Goal: Consume media (video, audio)

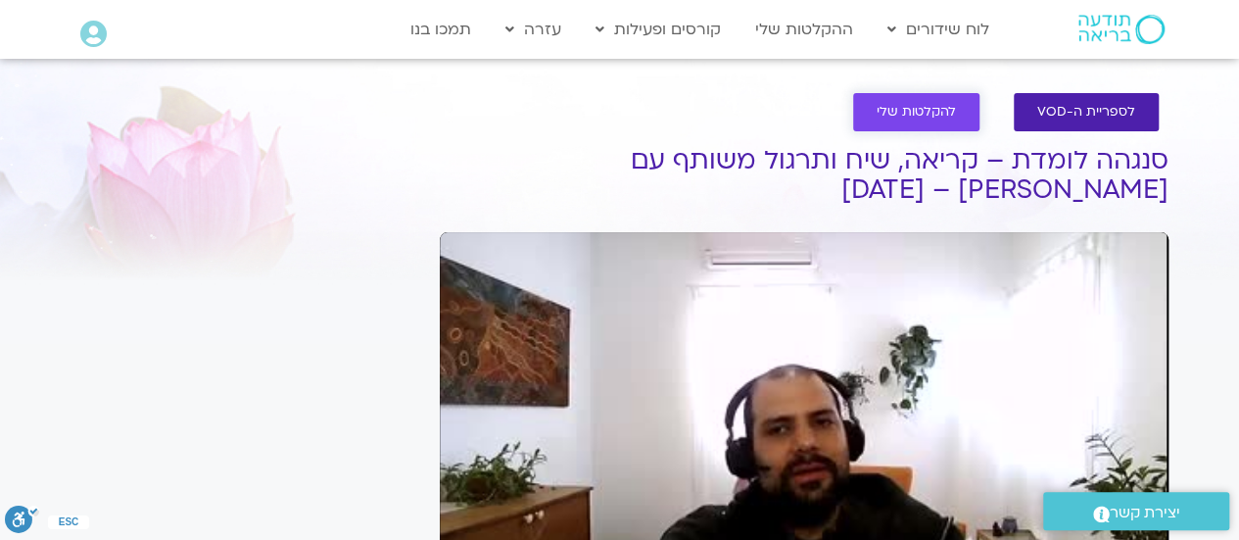
click at [880, 109] on link "להקלטות שלי" at bounding box center [916, 112] width 126 height 38
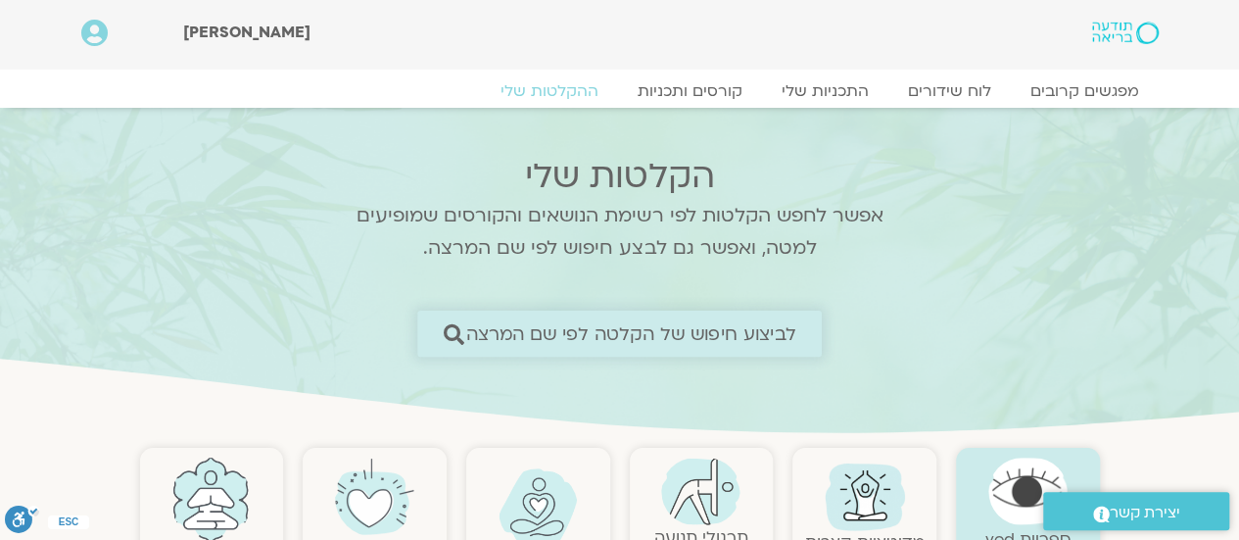
click at [746, 327] on span "לביצוע חיפוש של הקלטה לפי שם המרצה" at bounding box center [631, 333] width 330 height 21
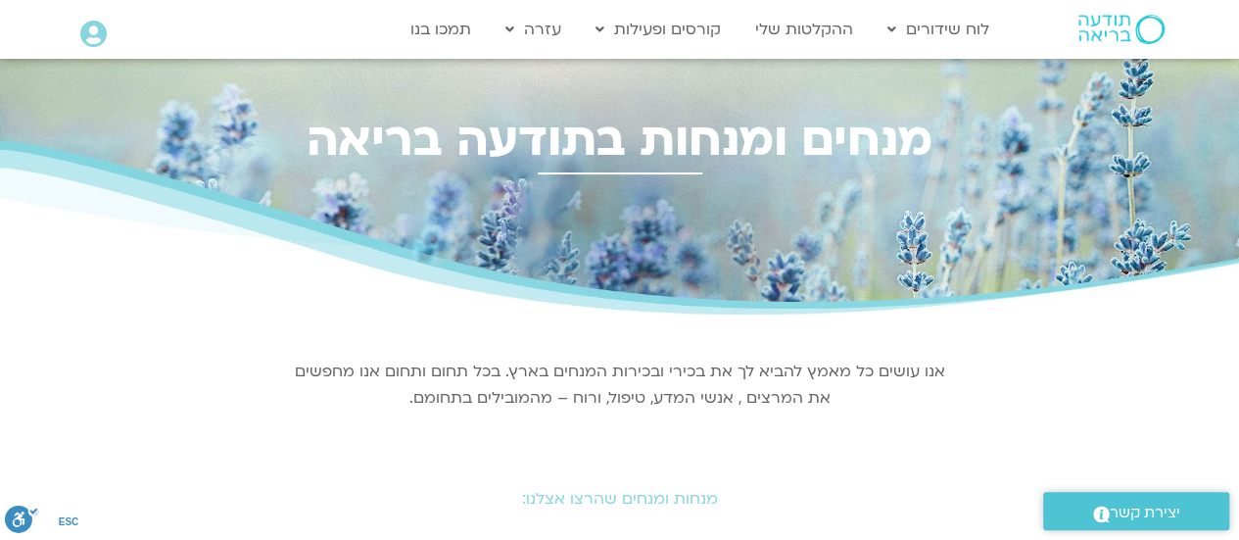
scroll to position [472, 0]
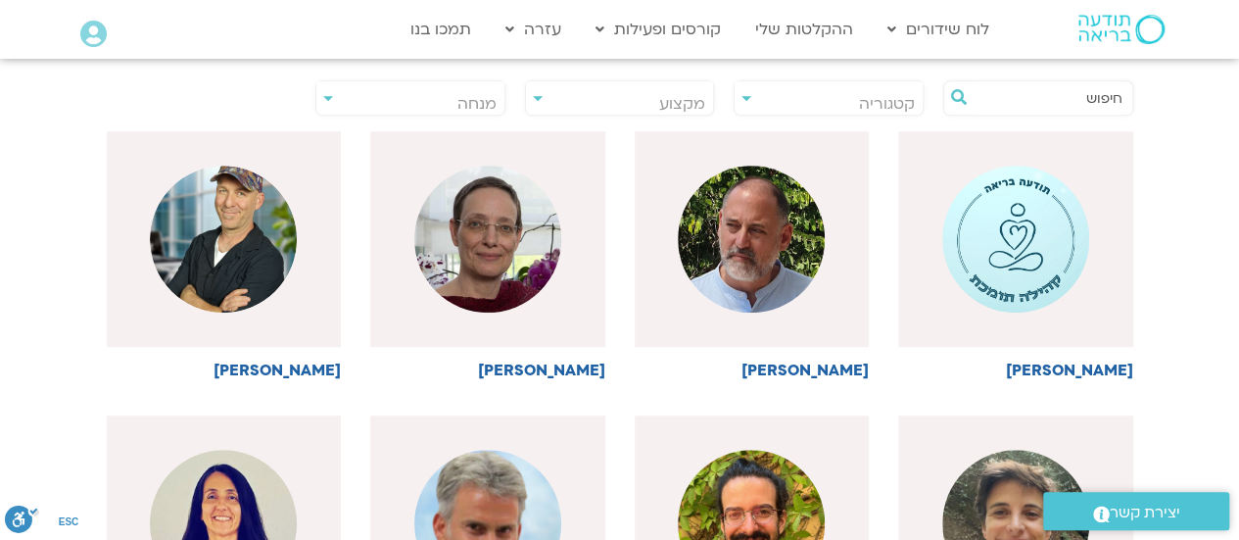
click at [1105, 101] on input "text" at bounding box center [1048, 97] width 149 height 33
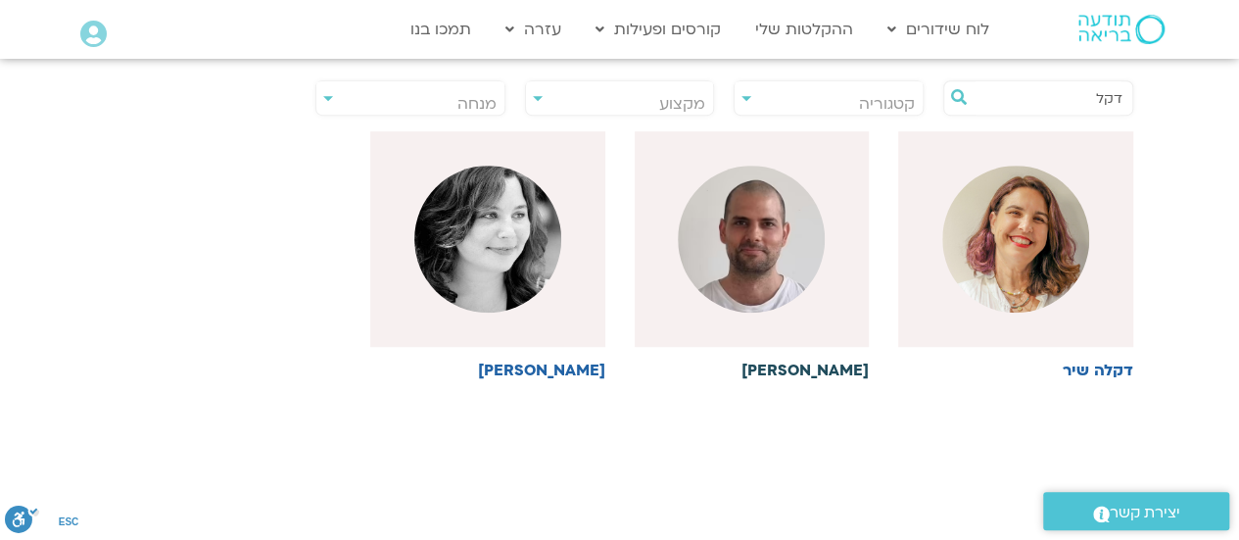
type input "דקל"
click at [790, 263] on img at bounding box center [751, 239] width 147 height 147
click at [762, 271] on img at bounding box center [751, 239] width 147 height 147
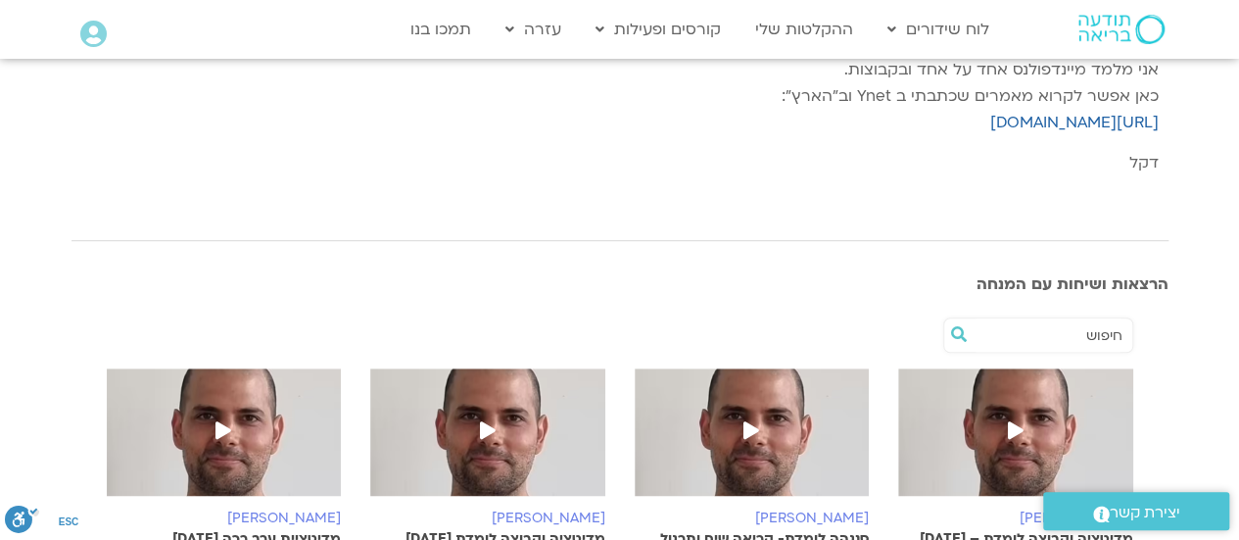
scroll to position [944, 0]
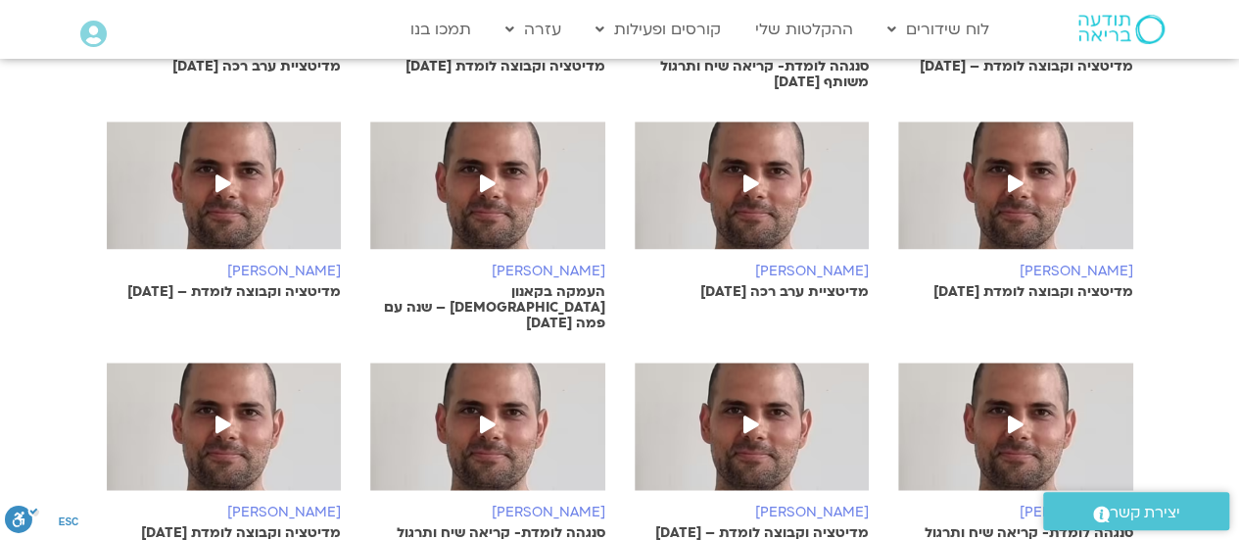
click at [735, 191] on span at bounding box center [751, 184] width 35 height 35
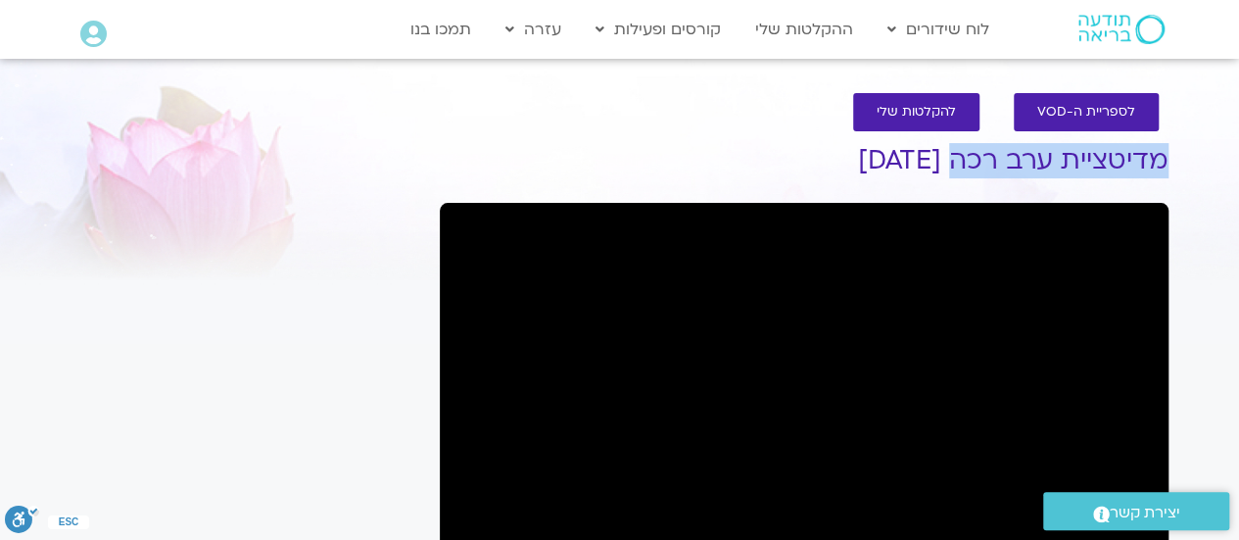
drag, startPoint x: 950, startPoint y: 160, endPoint x: 1168, endPoint y: 160, distance: 217.5
click at [1168, 160] on h1 "מדיטציית ערב רכה 18.9.25" at bounding box center [804, 160] width 729 height 29
copy h1 "מדיטציית ערב רכה"
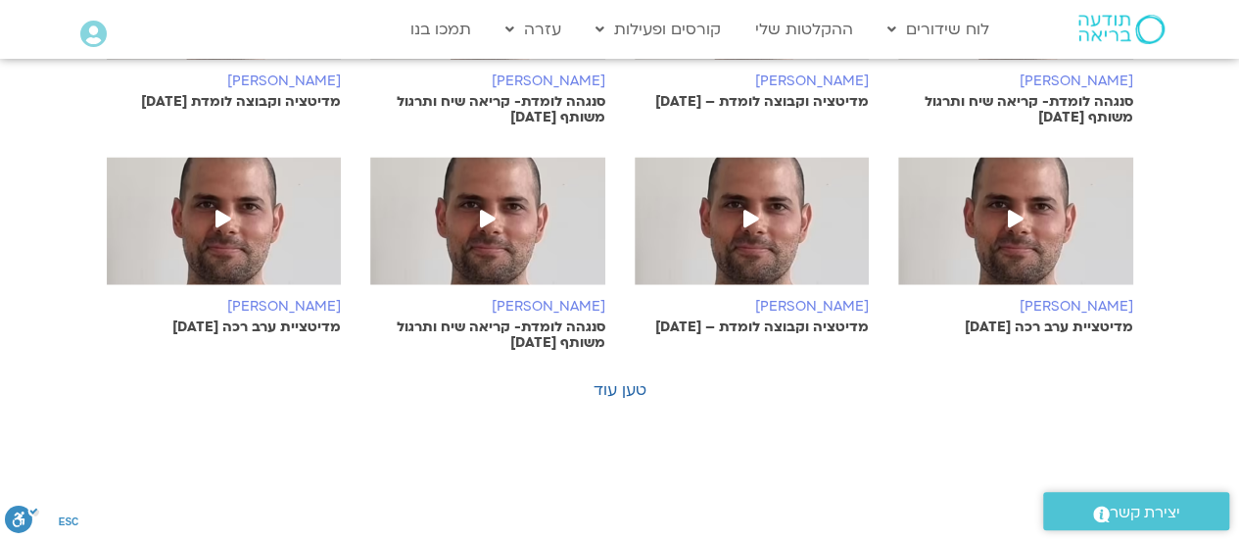
scroll to position [1414, 0]
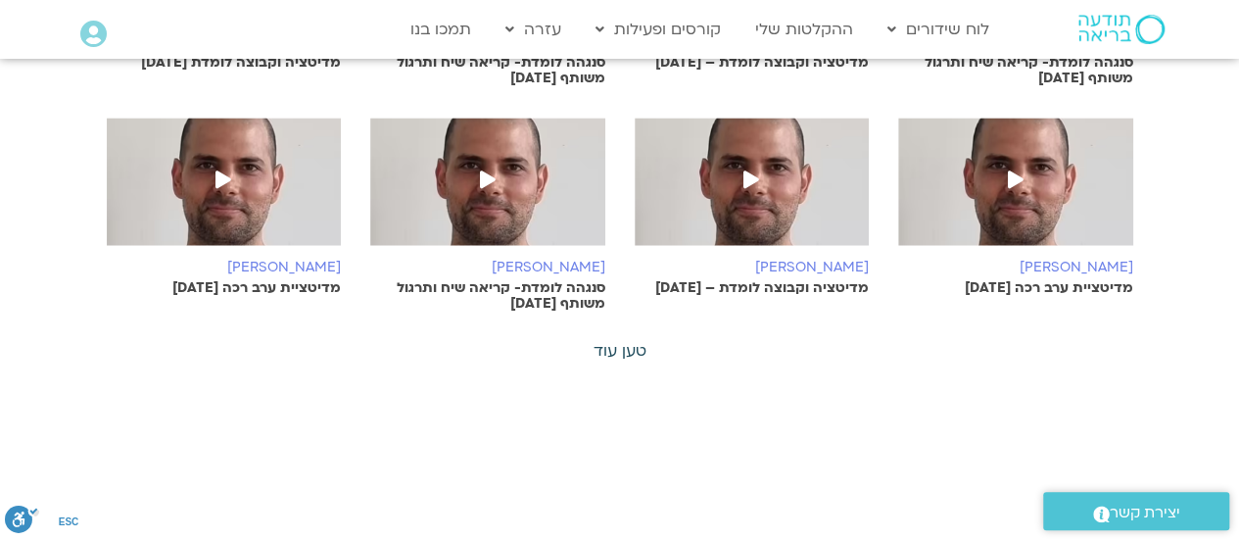
click at [629, 340] on link "טען עוד" at bounding box center [620, 351] width 53 height 22
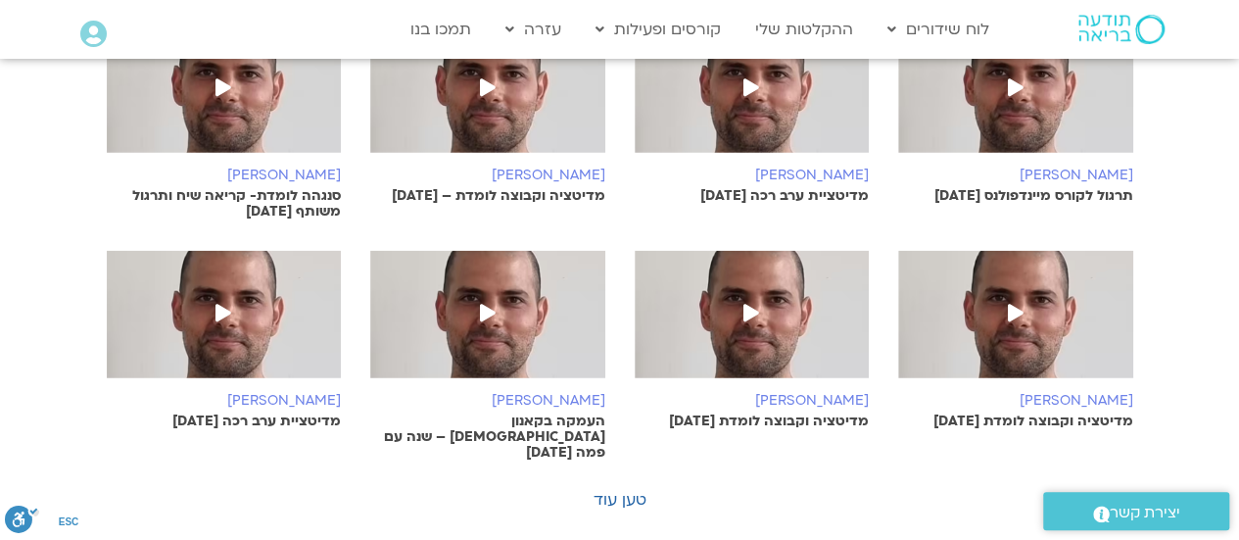
scroll to position [2200, 0]
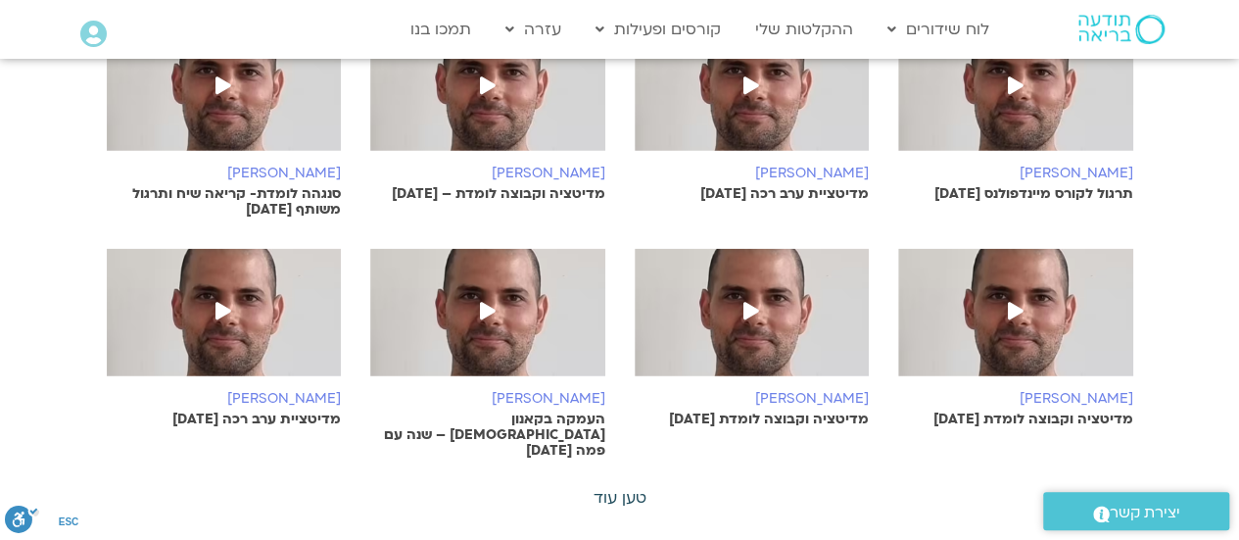
click at [619, 487] on link "טען עוד" at bounding box center [620, 498] width 53 height 22
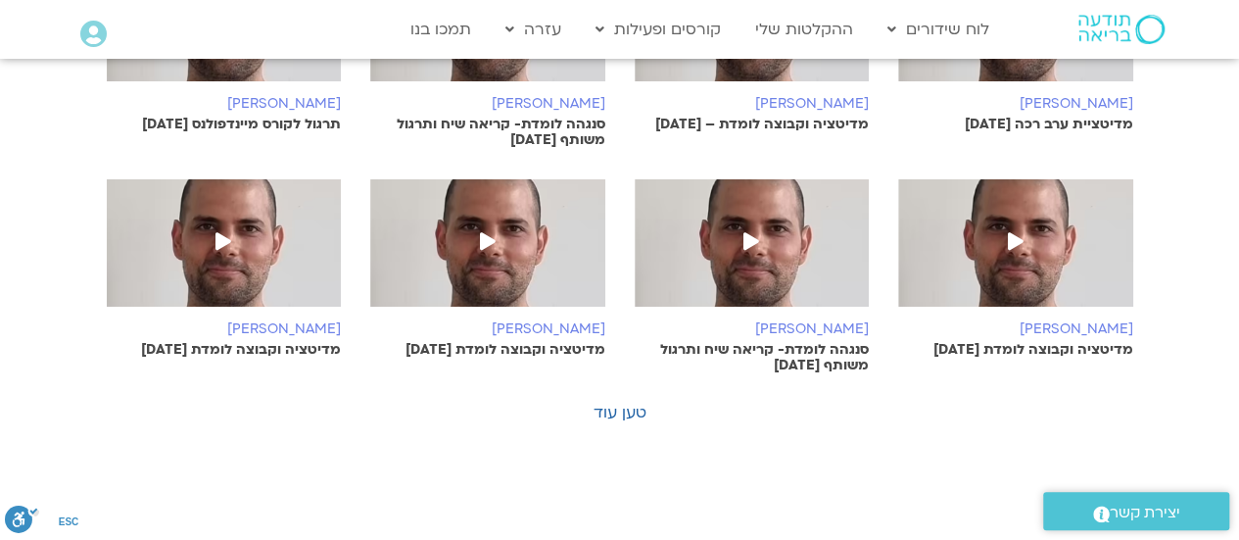
scroll to position [3258, 0]
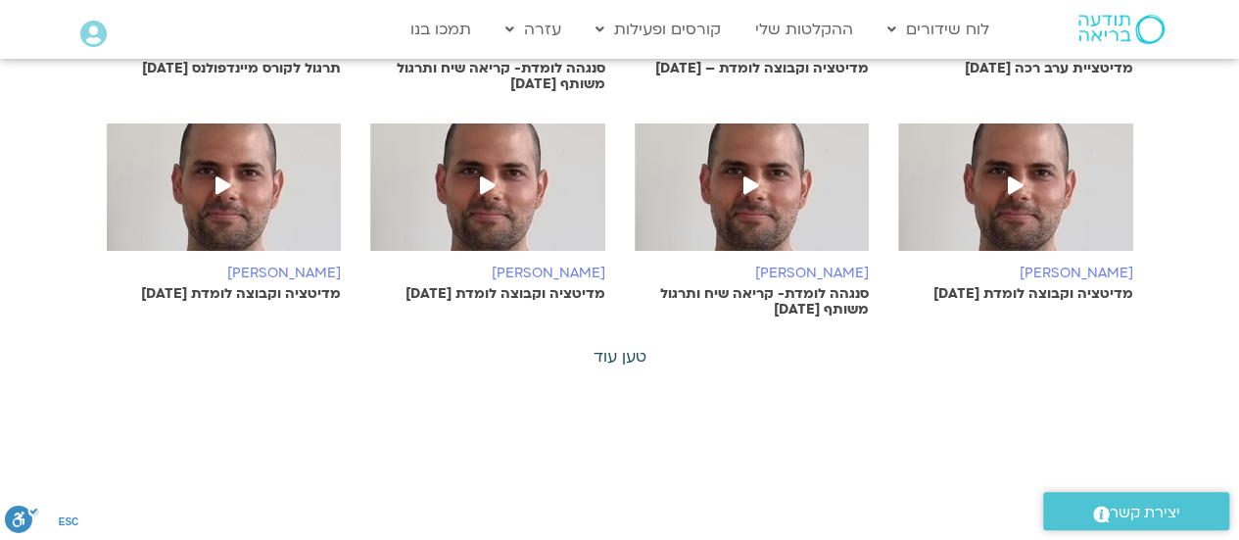
click at [601, 346] on link "טען עוד" at bounding box center [620, 357] width 53 height 22
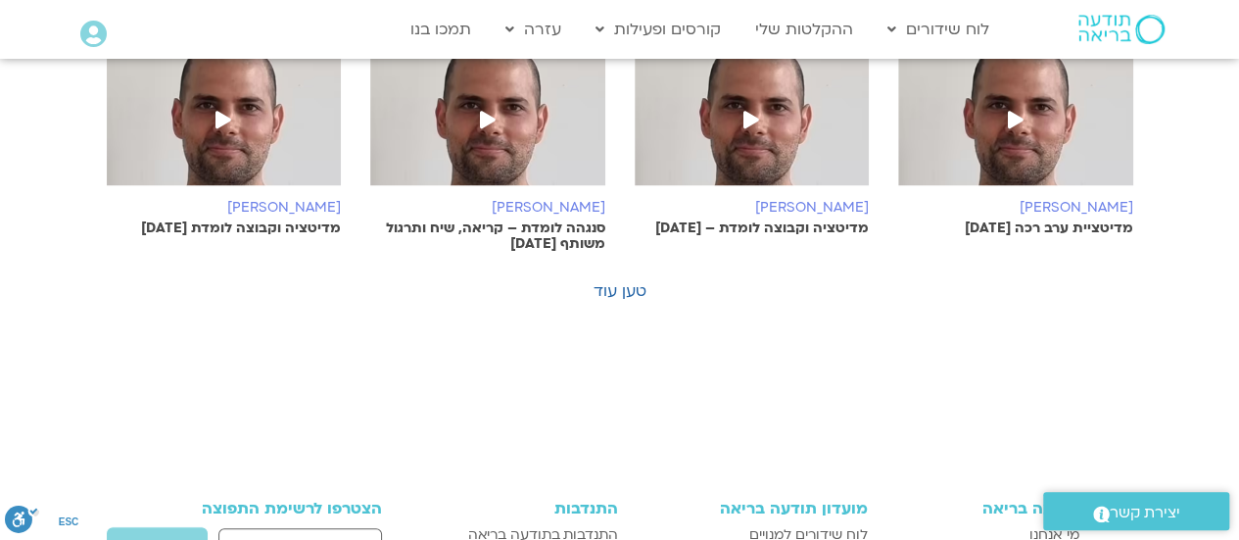
scroll to position [4277, 0]
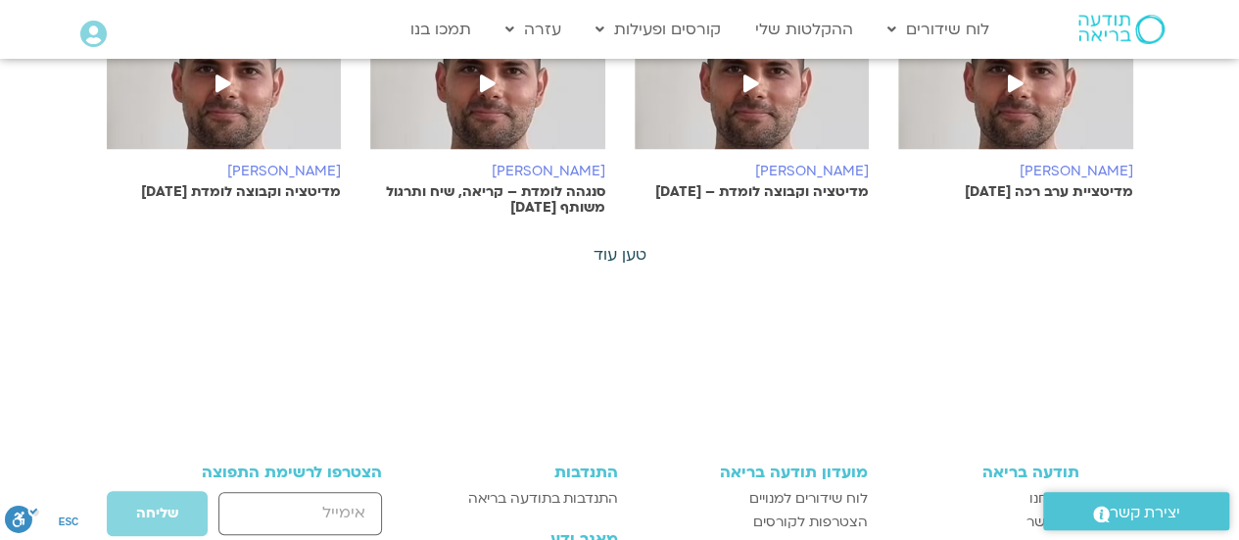
click at [631, 244] on link "טען עוד" at bounding box center [620, 255] width 53 height 22
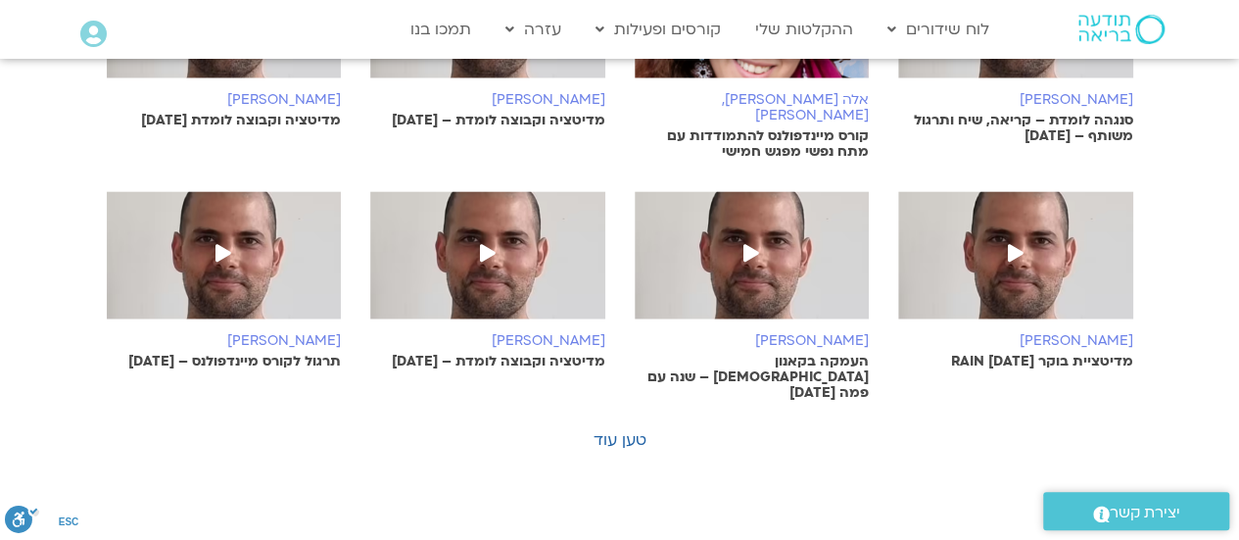
scroll to position [5060, 0]
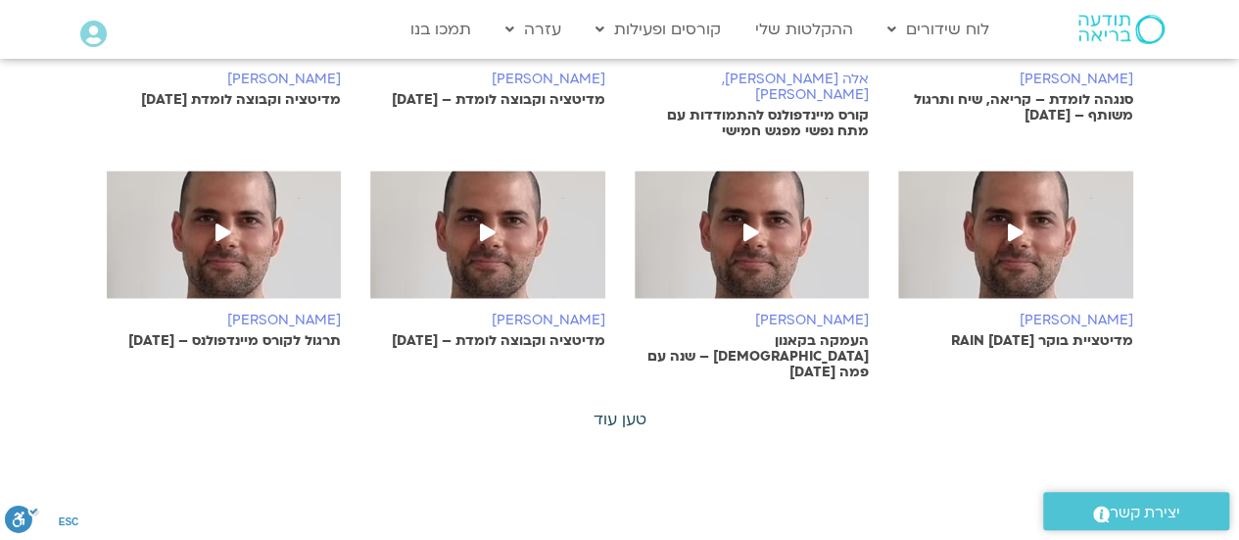
click at [624, 408] on link "טען עוד" at bounding box center [620, 419] width 53 height 22
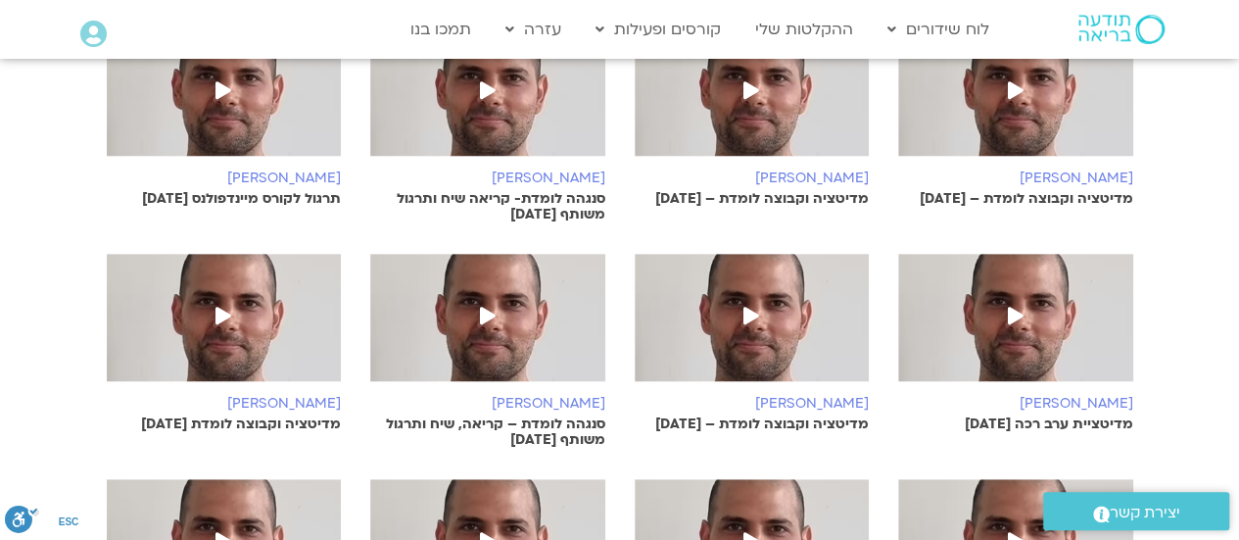
scroll to position [3885, 0]
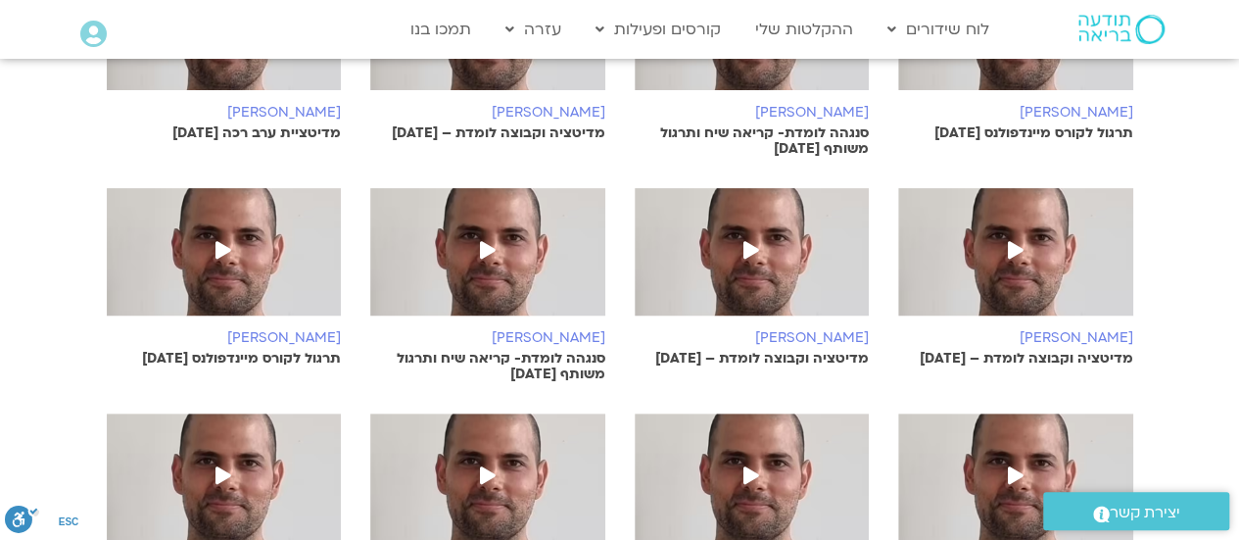
click at [981, 189] on img at bounding box center [1015, 261] width 235 height 147
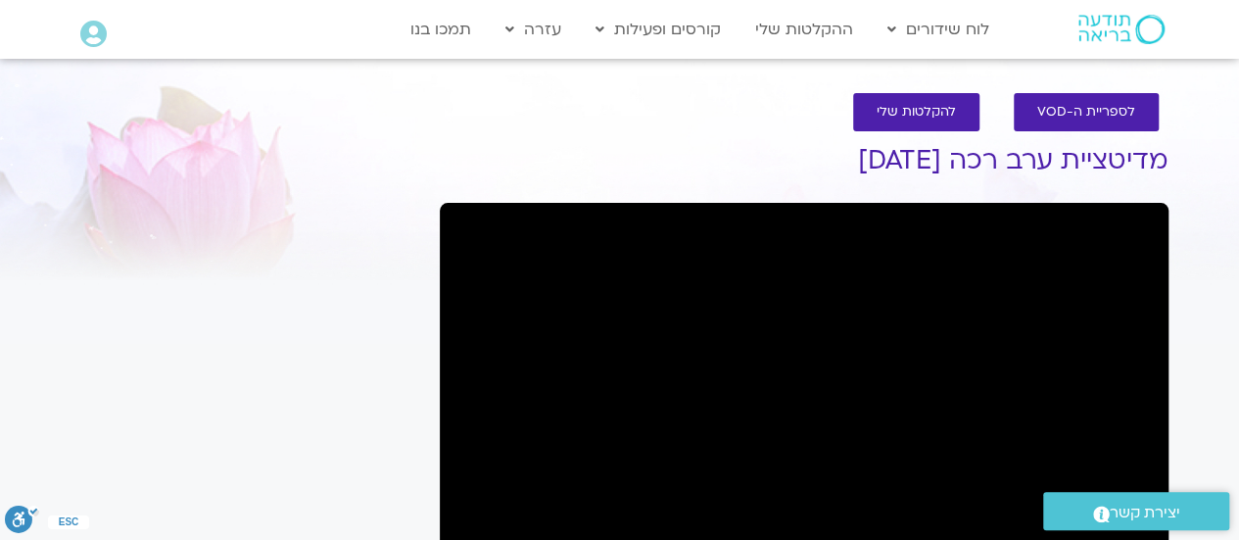
scroll to position [472, 0]
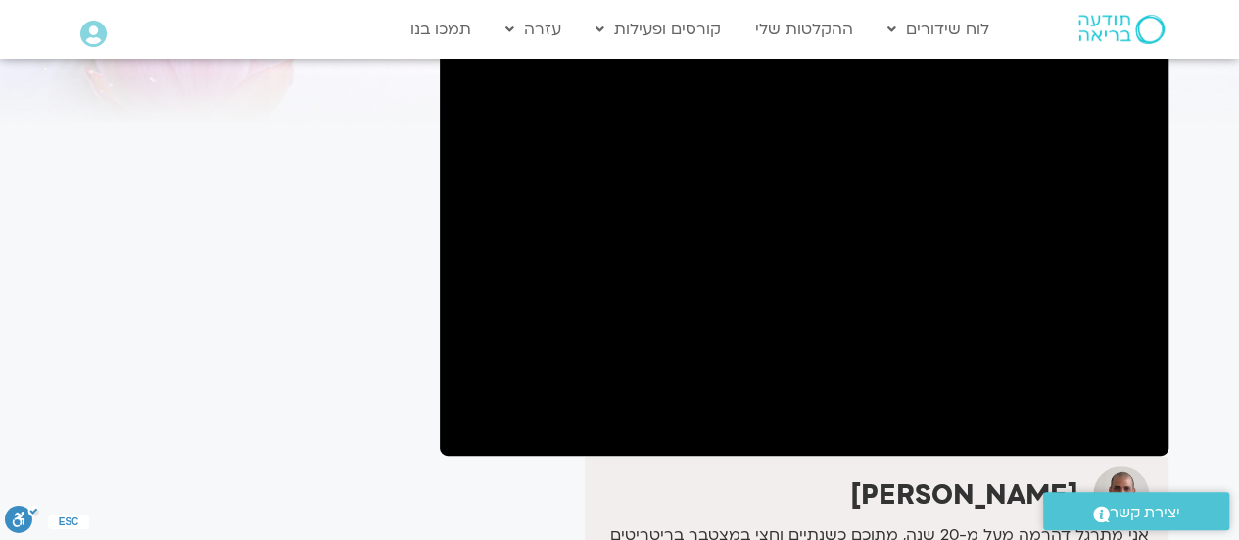
scroll to position [196, 0]
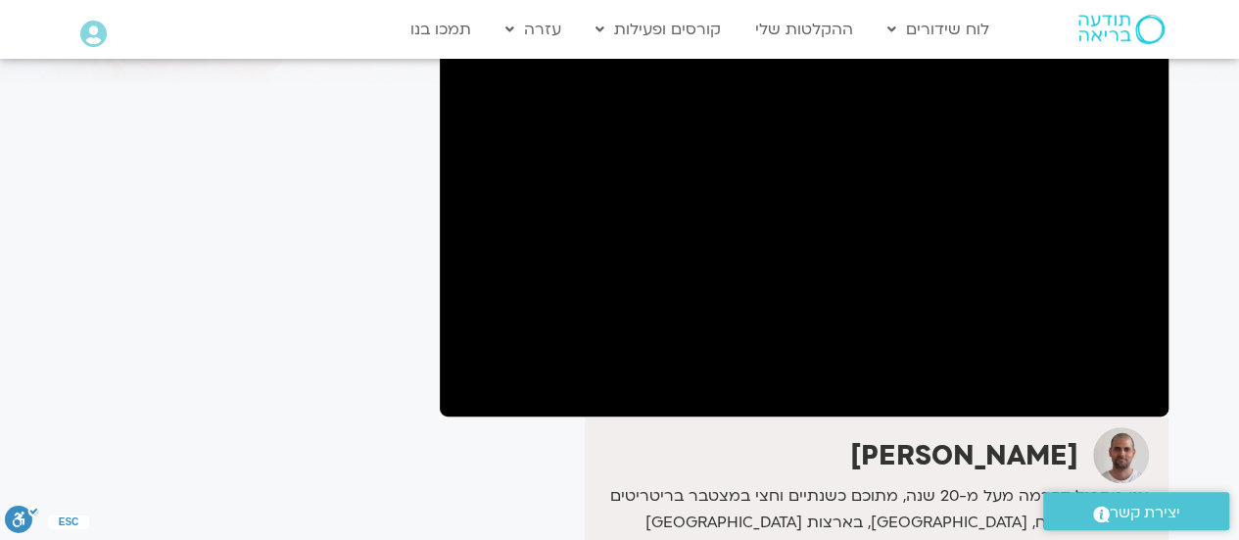
click at [1197, 100] on section "לספריית ה-VOD להקלטות שלי מדיטציית ערב רכה 3.9.25 דקל קנטי אני מתרגל דהרמה מעל …" at bounding box center [619, 432] width 1239 height 1108
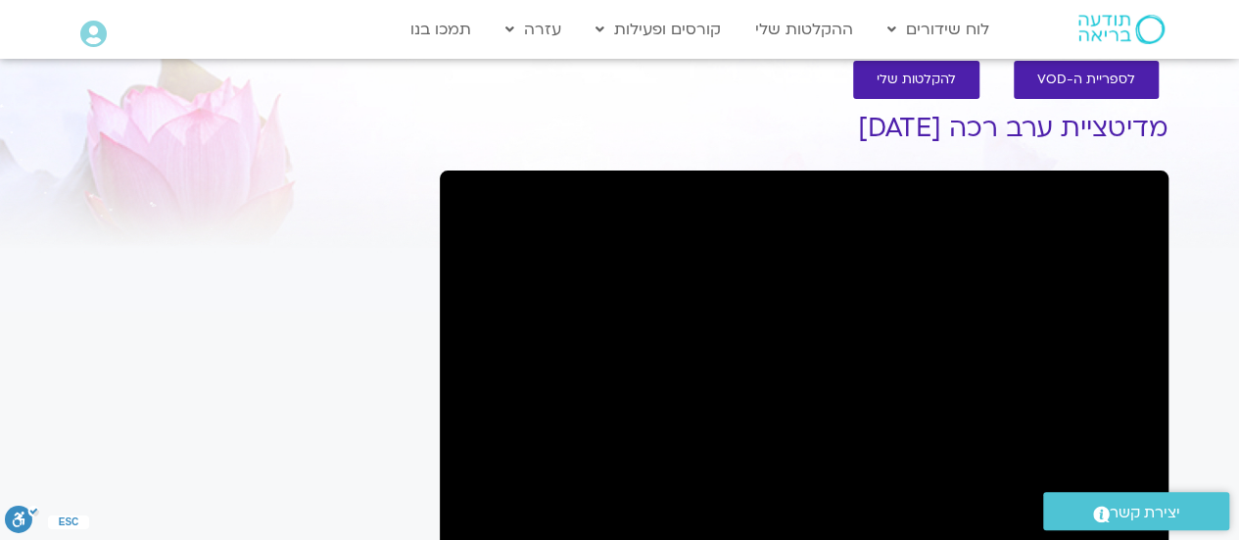
scroll to position [0, 0]
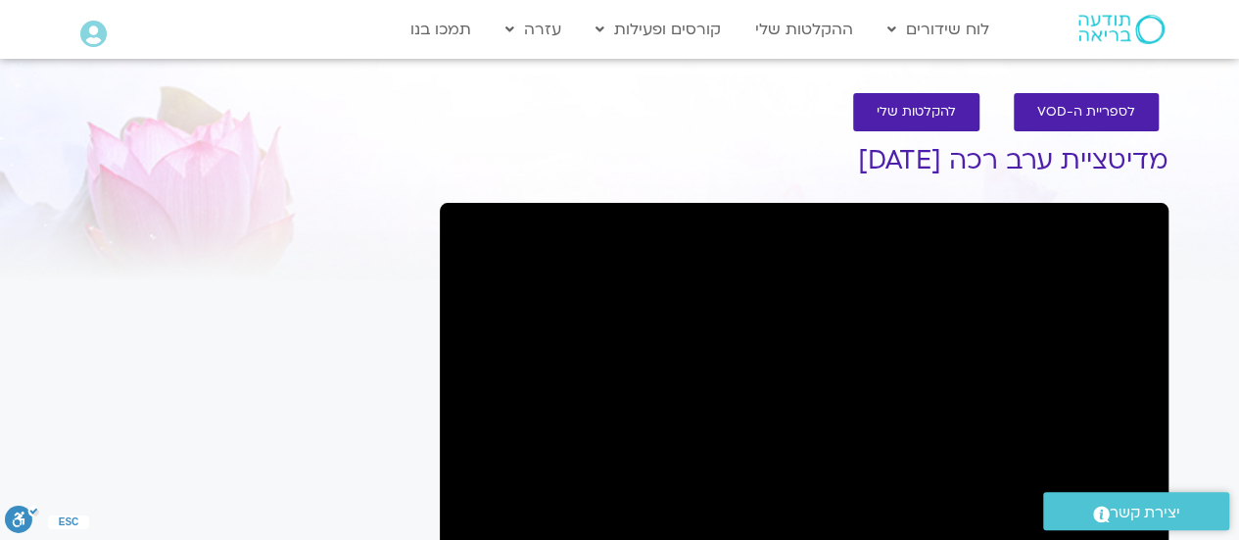
scroll to position [472, 0]
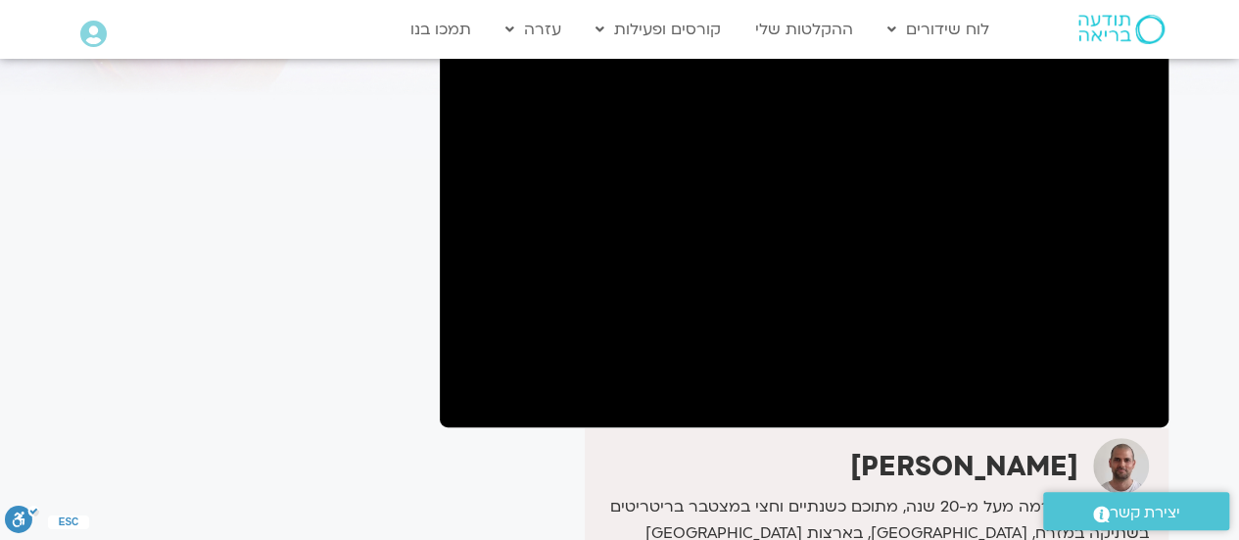
scroll to position [196, 0]
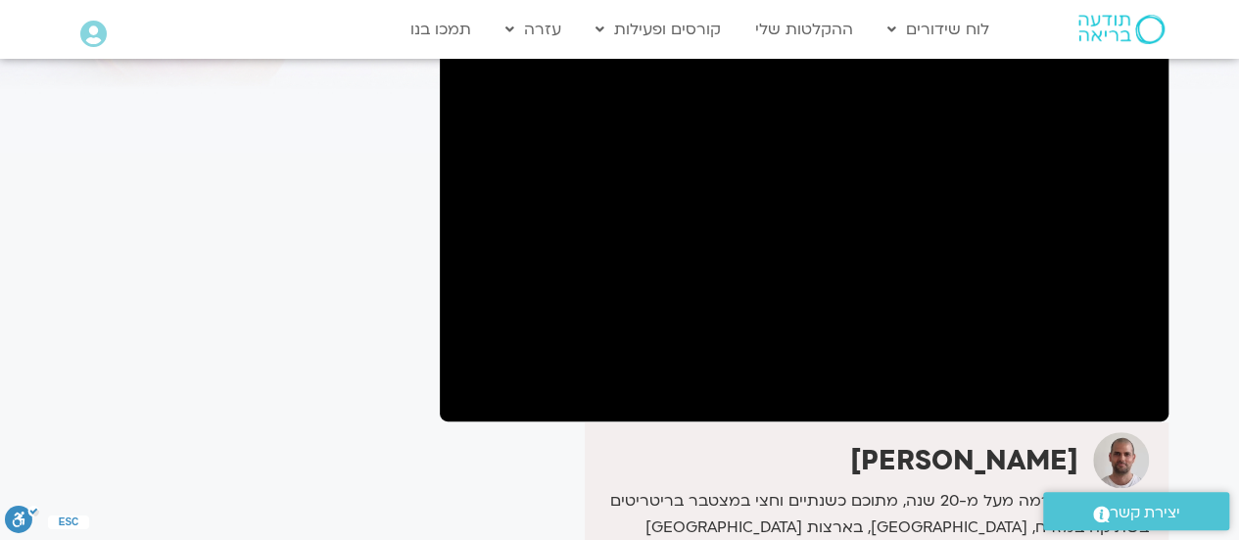
scroll to position [196, 0]
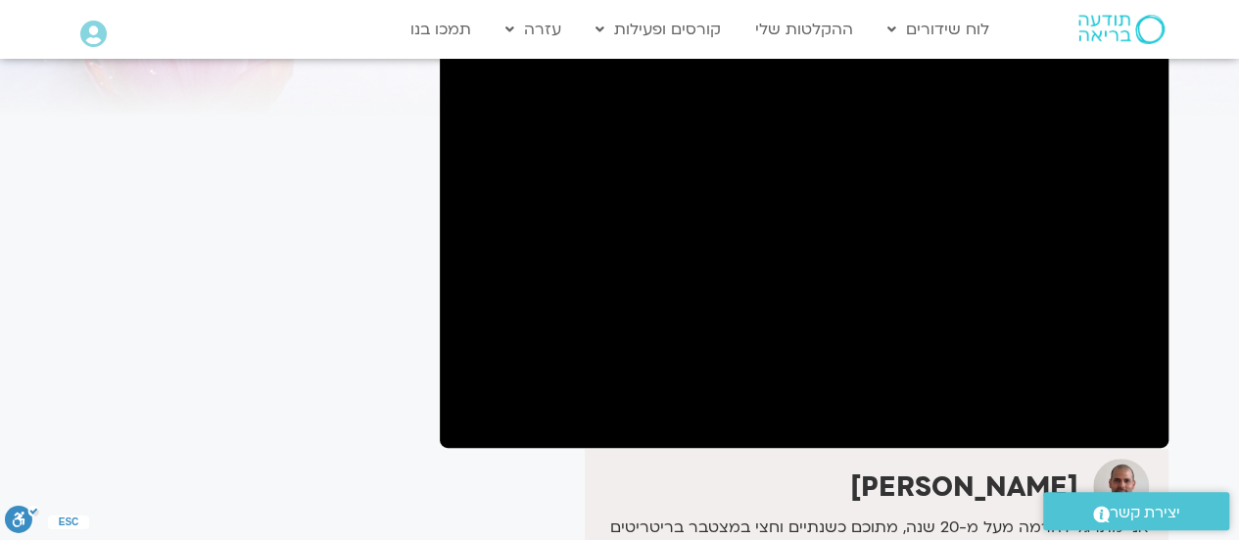
scroll to position [196, 0]
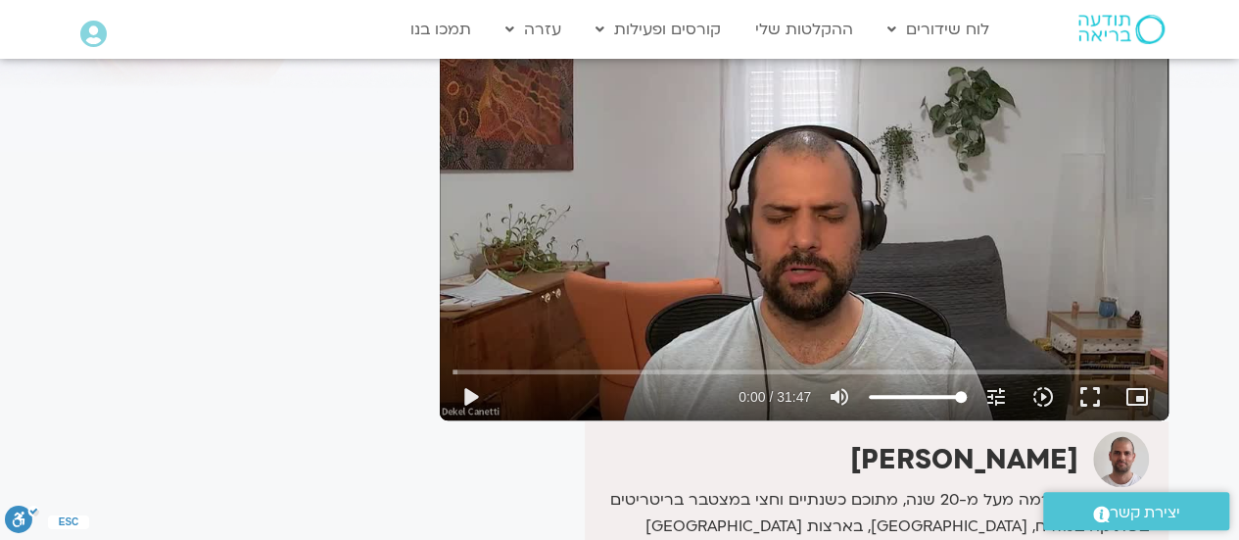
scroll to position [196, 0]
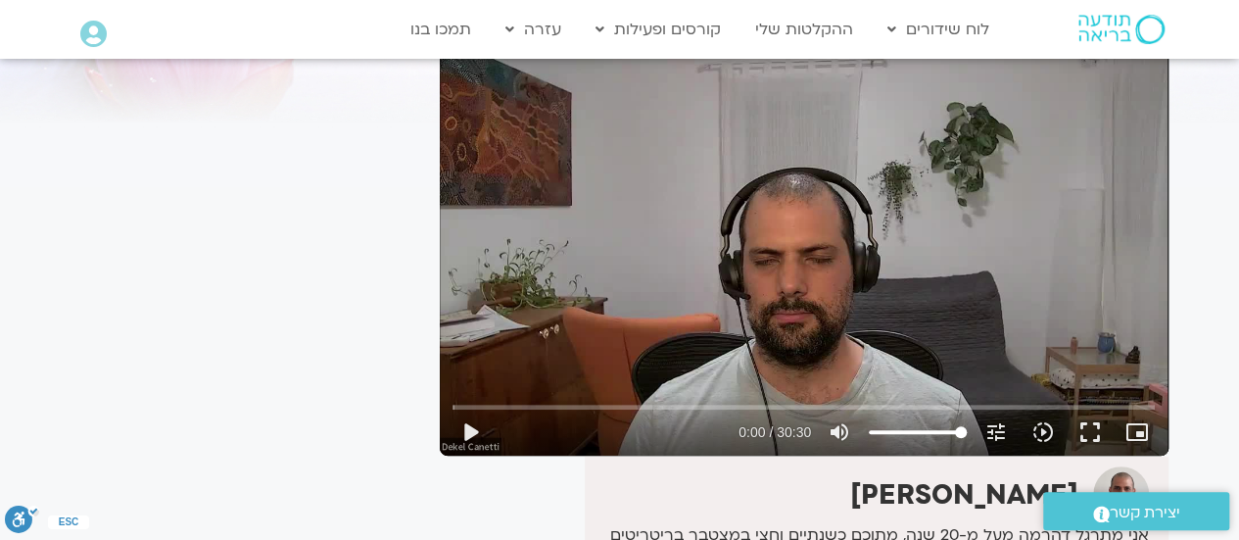
scroll to position [196, 0]
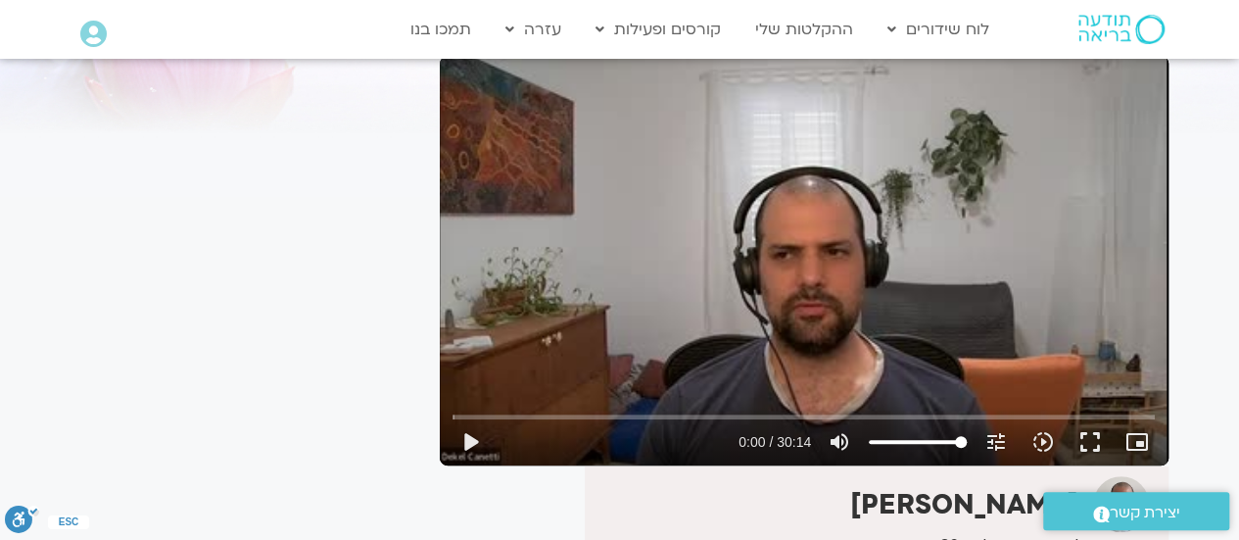
scroll to position [157, 0]
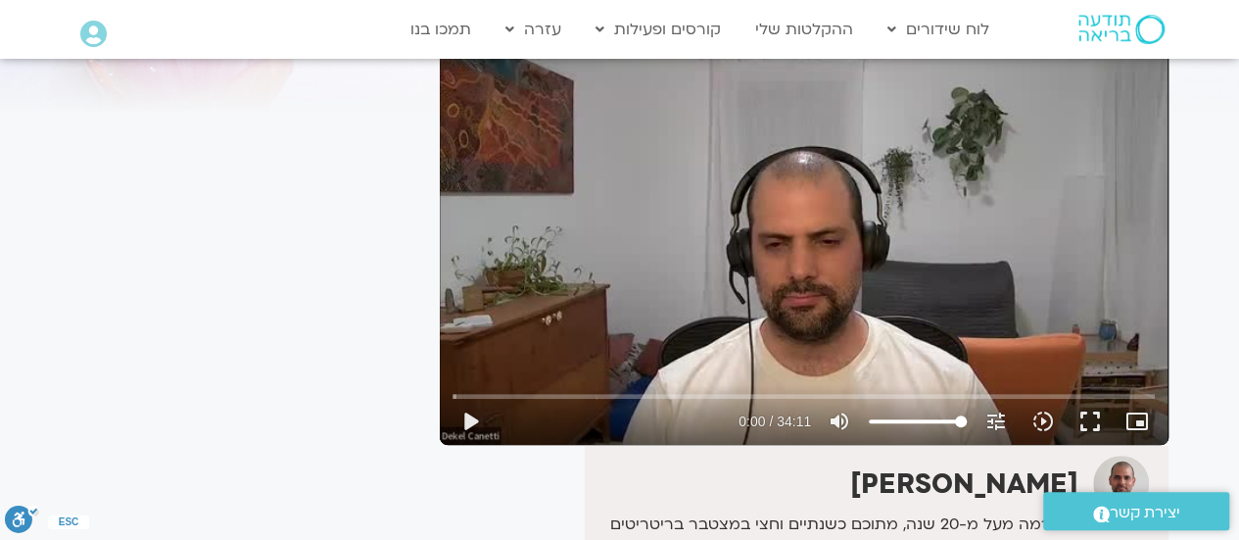
scroll to position [168, 0]
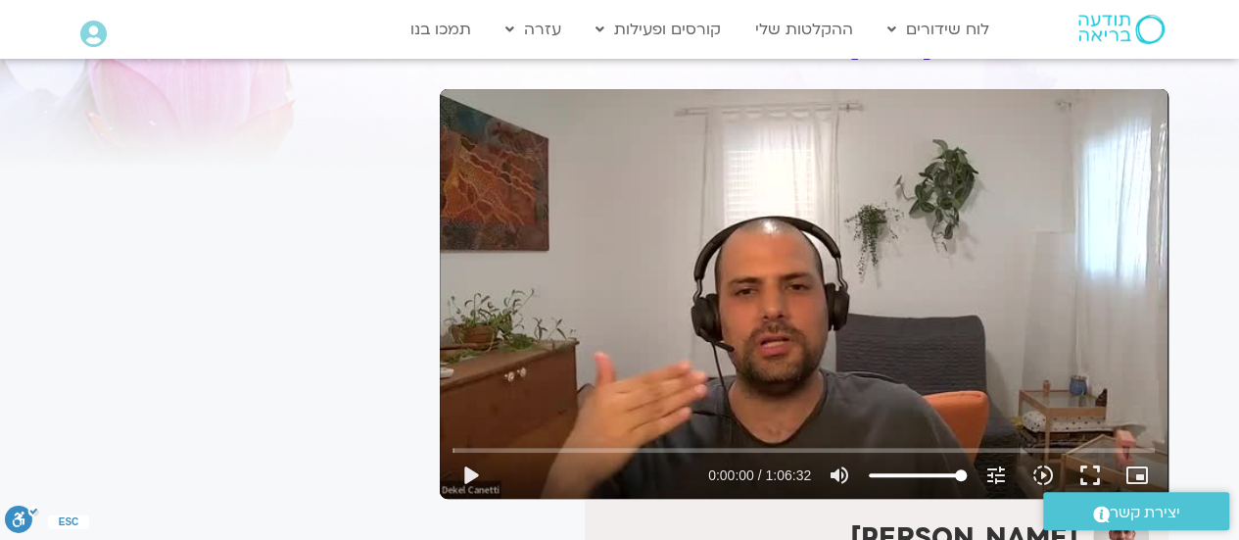
scroll to position [118, 0]
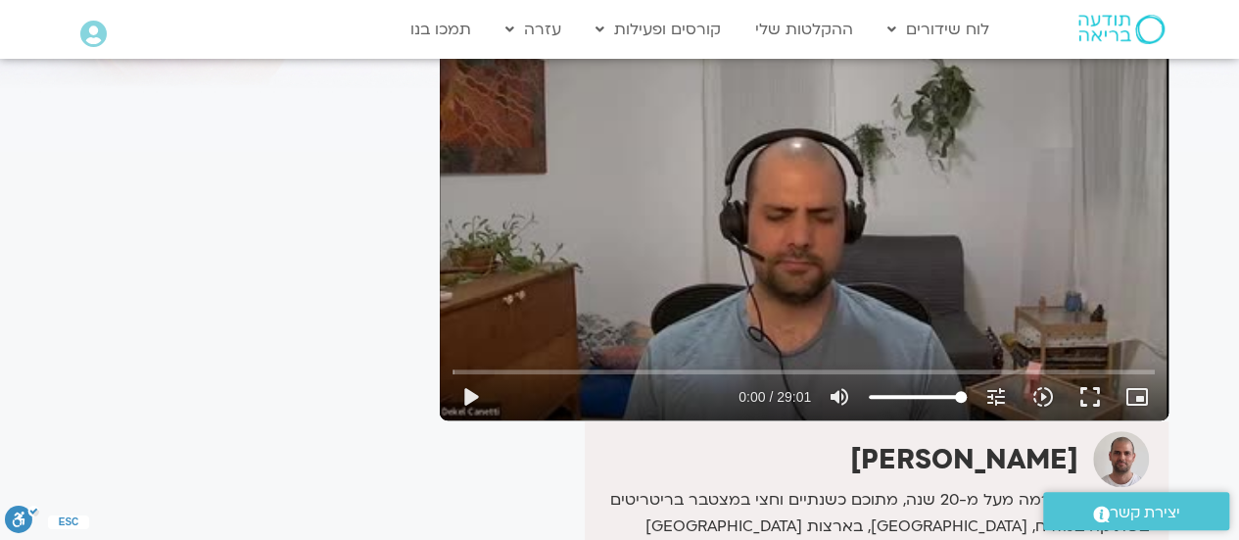
scroll to position [196, 0]
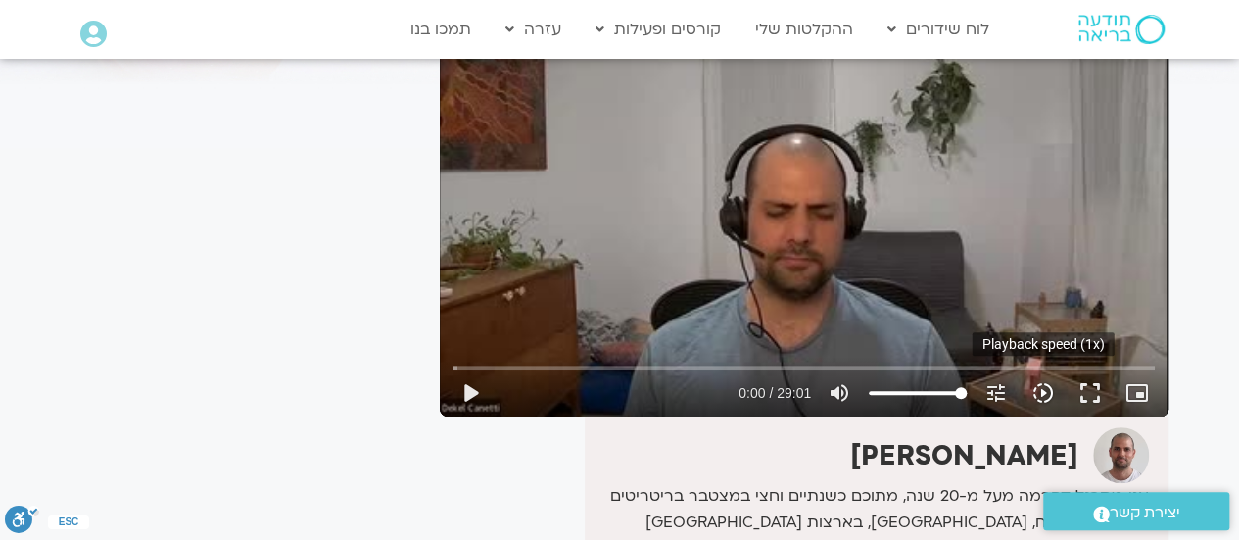
click at [1042, 391] on icon "slow_motion_video" at bounding box center [1043, 393] width 24 height 24
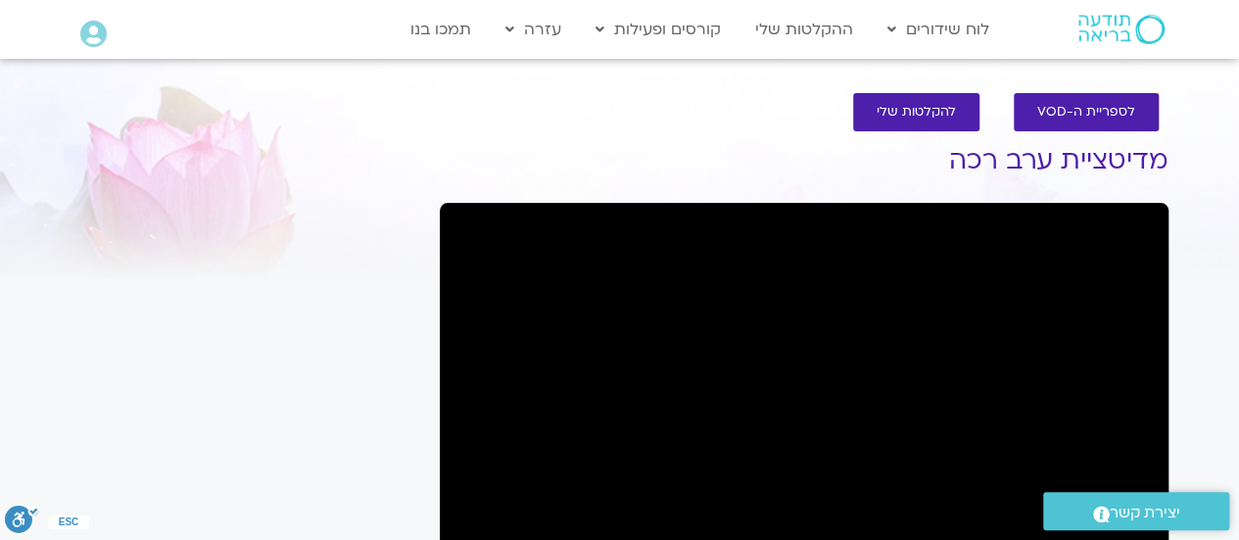
scroll to position [472, 0]
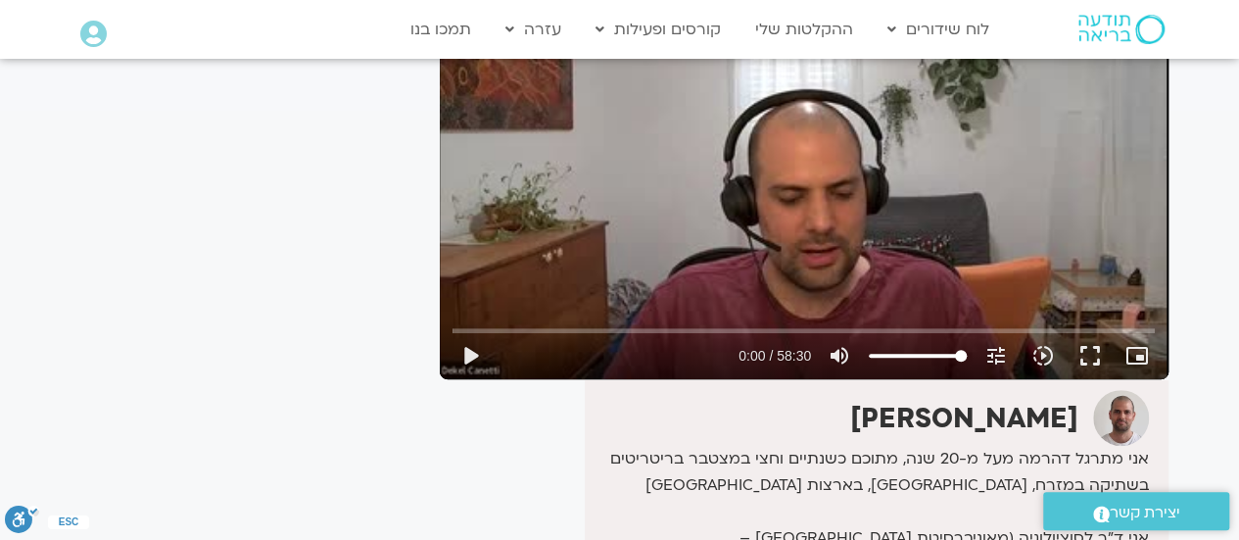
scroll to position [234, 0]
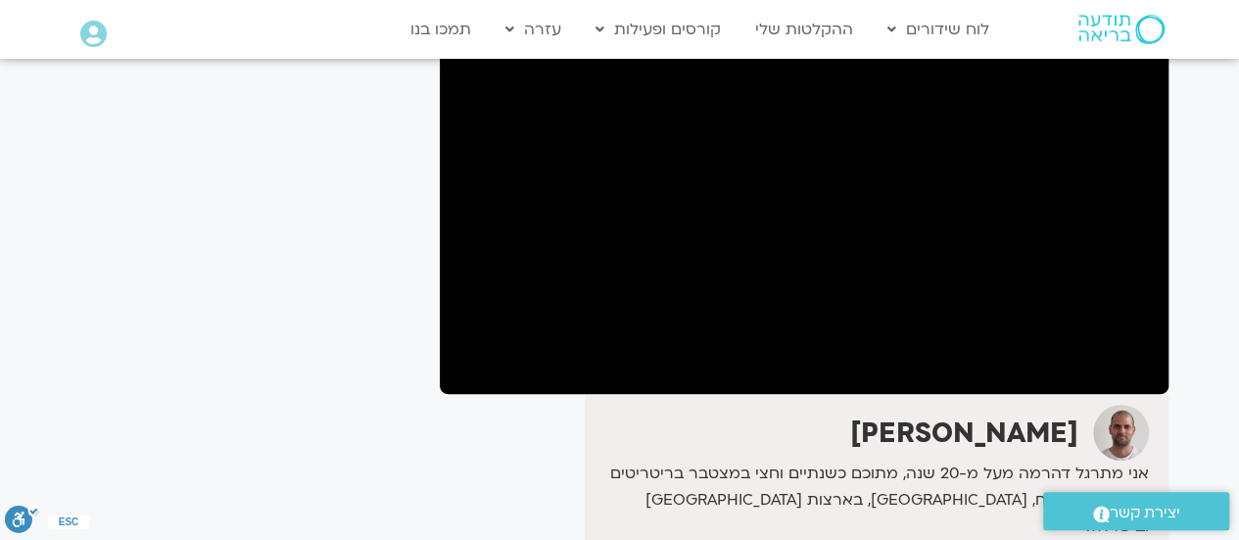
scroll to position [235, 0]
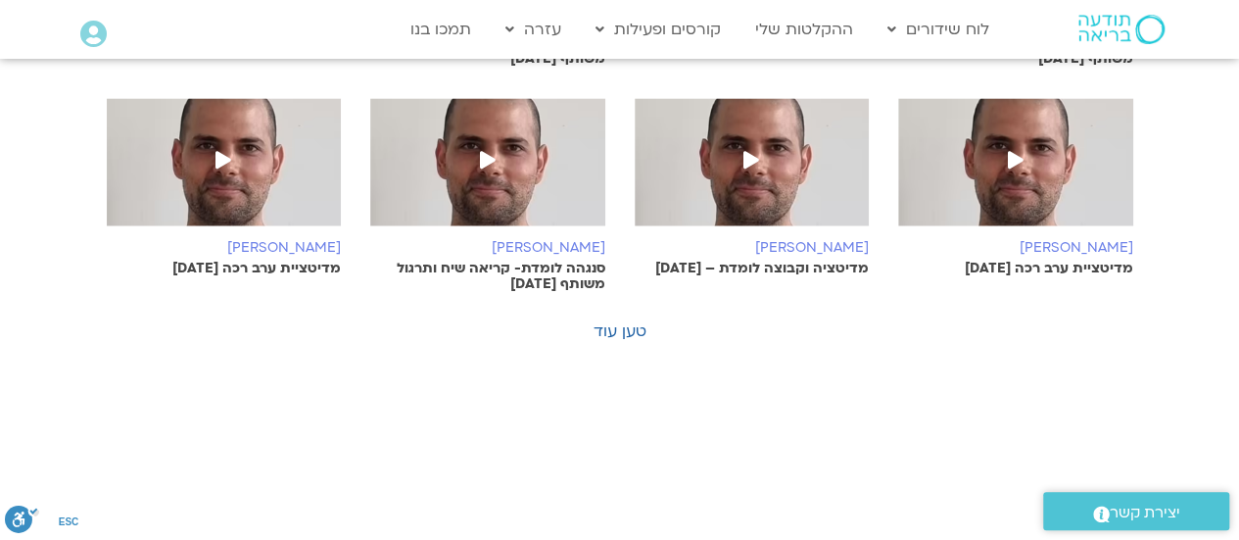
scroll to position [1481, 0]
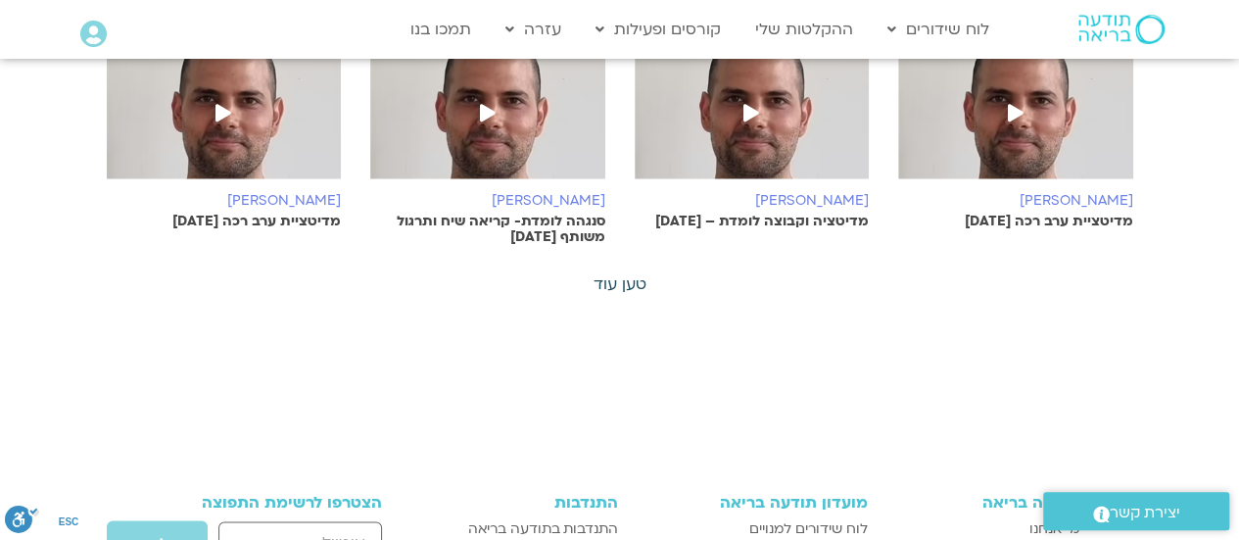
click at [622, 273] on link "טען עוד" at bounding box center [620, 284] width 53 height 22
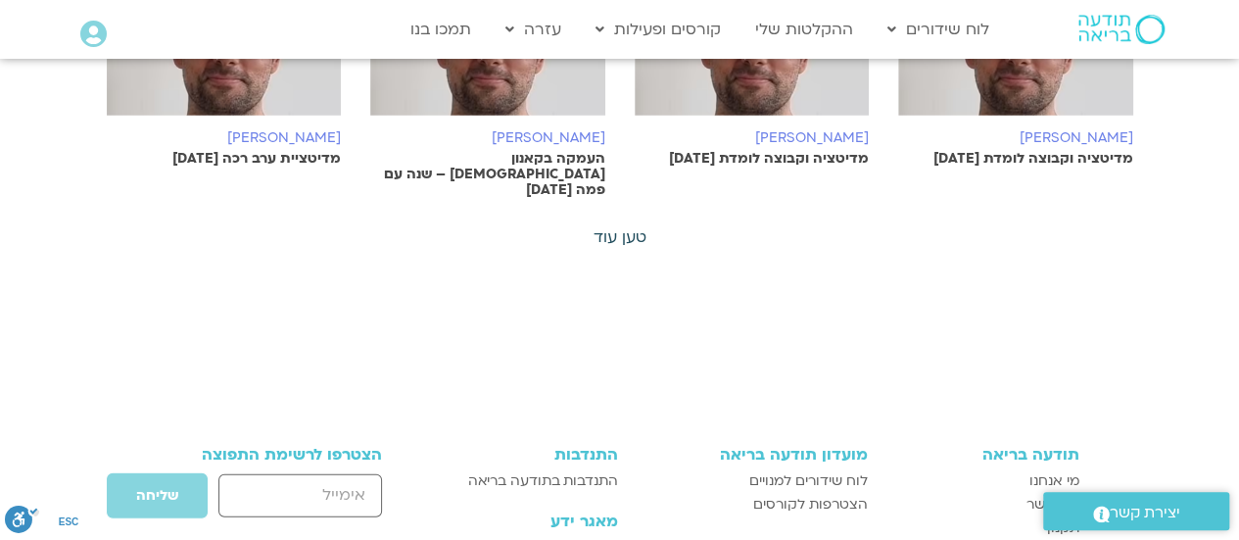
scroll to position [2500, 0]
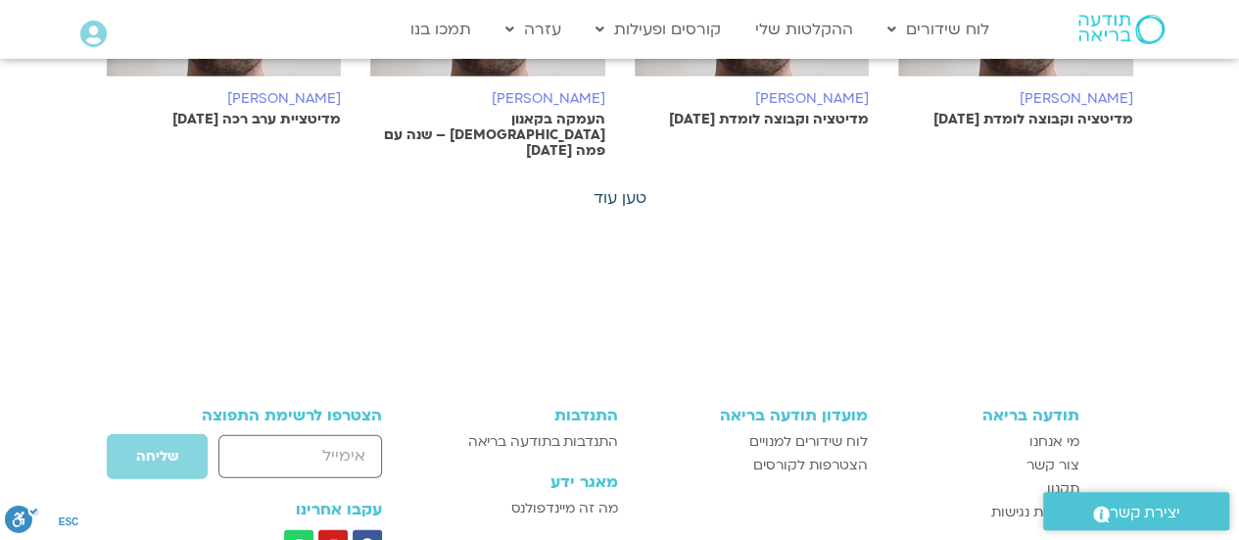
click at [629, 187] on link "טען עוד" at bounding box center [620, 198] width 53 height 22
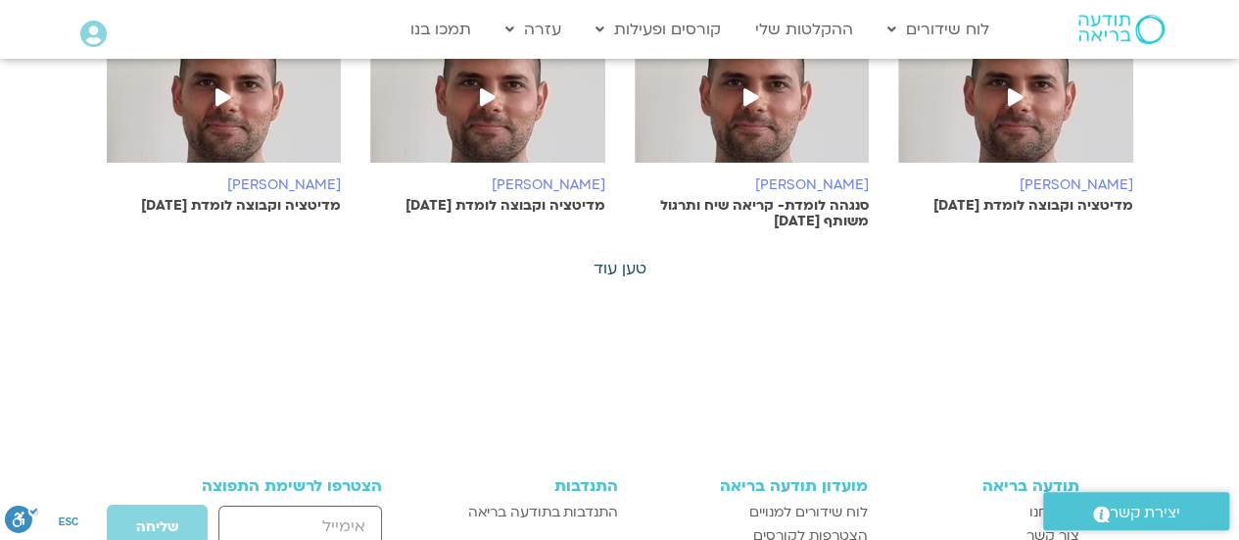
scroll to position [3322, 0]
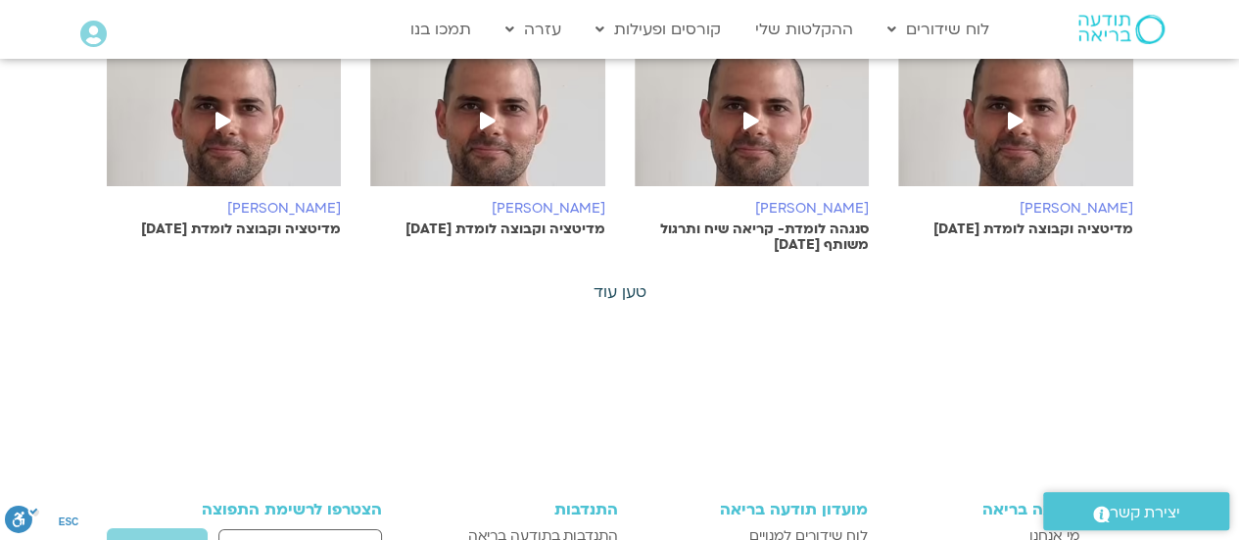
click at [612, 281] on link "טען עוד" at bounding box center [620, 292] width 53 height 22
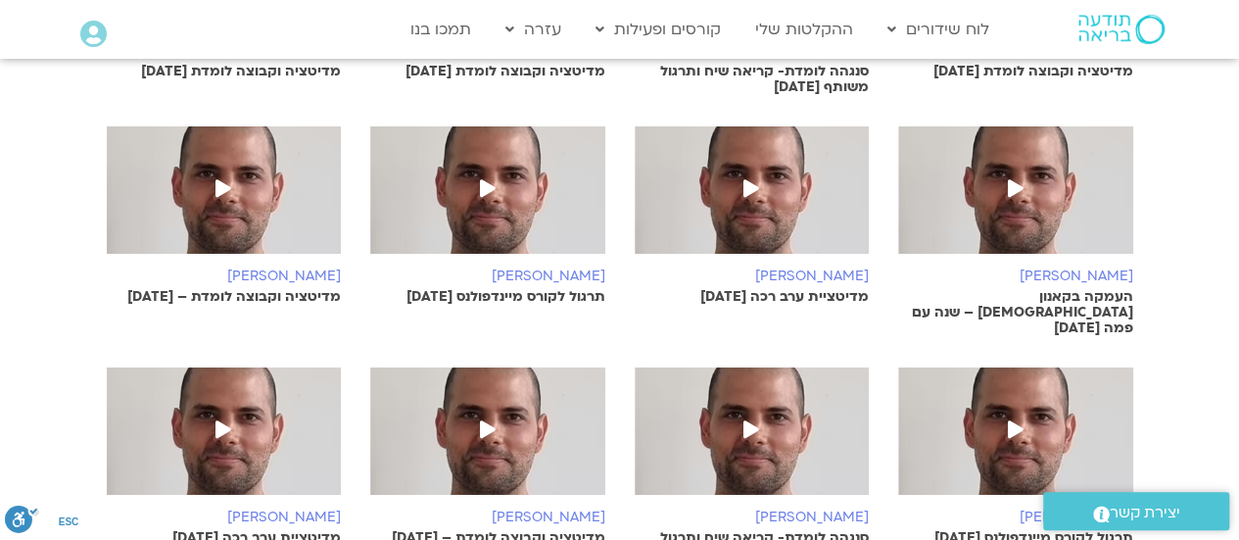
scroll to position [3516, 0]
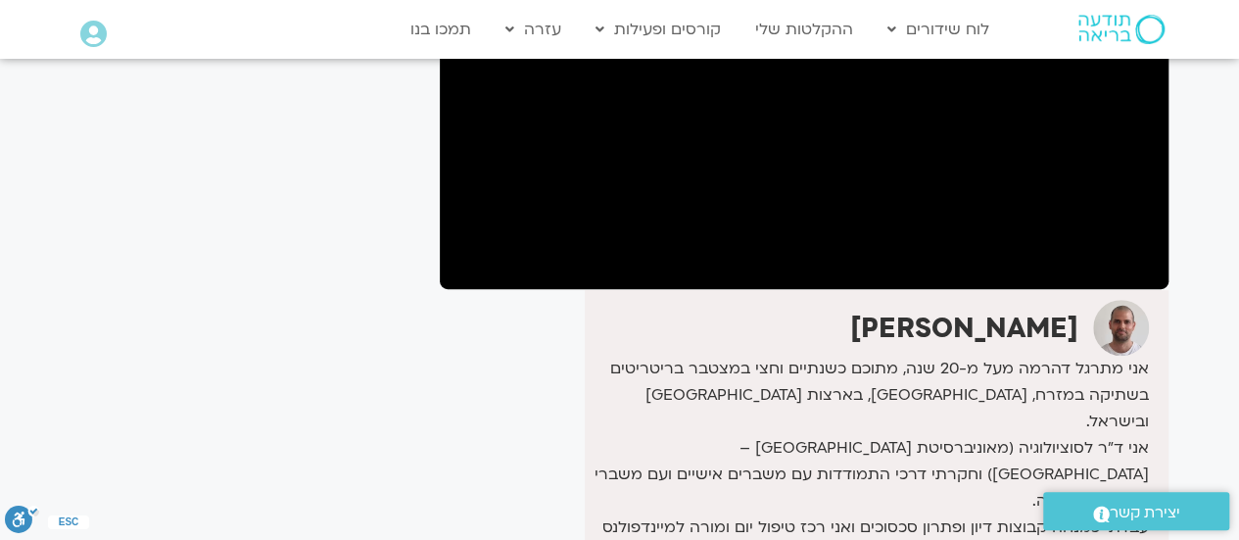
click at [400, 422] on div "It seems we can't find what you're looking for. It seems we can't find what you…" at bounding box center [246, 323] width 368 height 1069
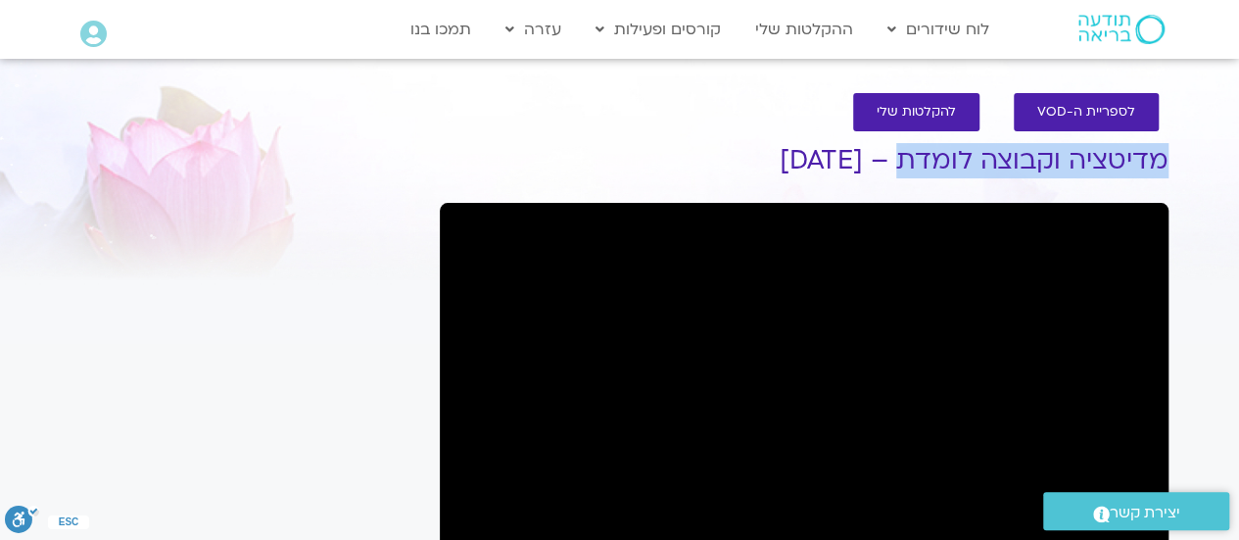
drag, startPoint x: 898, startPoint y: 164, endPoint x: 1168, endPoint y: 146, distance: 269.9
copy h1 "מדיטציה וקבוצה לומדת"
